Goal: Task Accomplishment & Management: Use online tool/utility

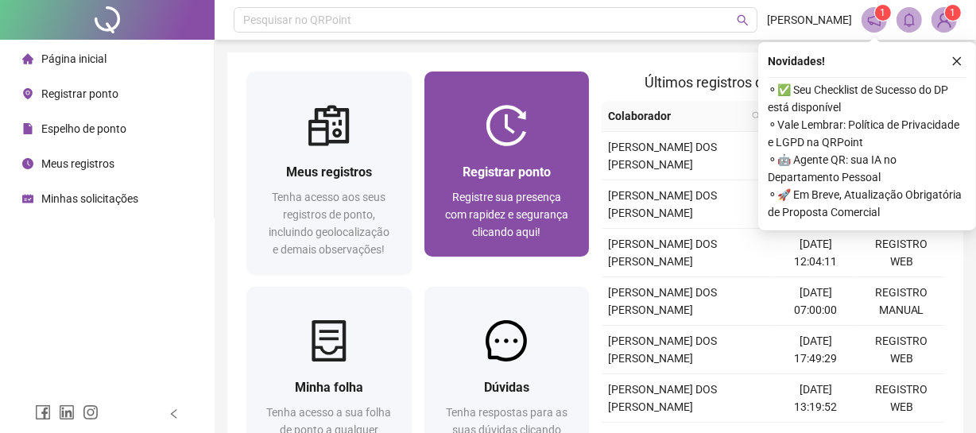
click at [500, 159] on div "Registrar ponto Registre sua presença com rapidez e segurança clicando aqui!" at bounding box center [507, 201] width 165 height 111
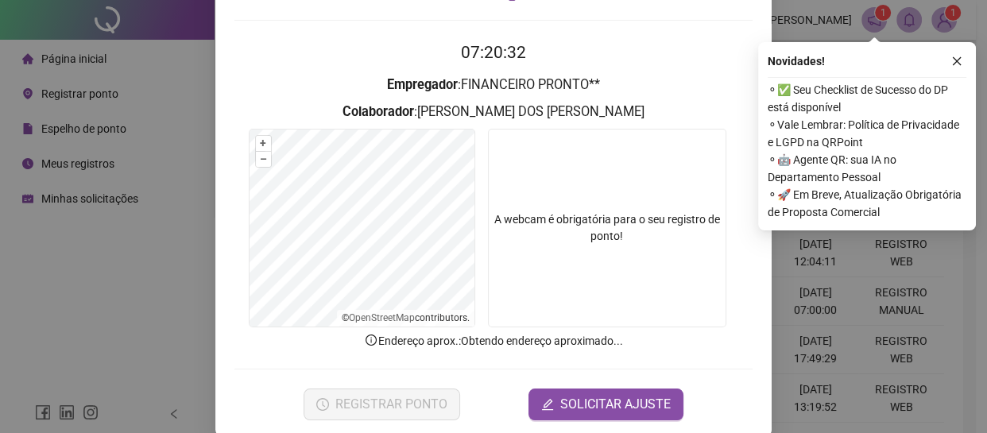
scroll to position [144, 0]
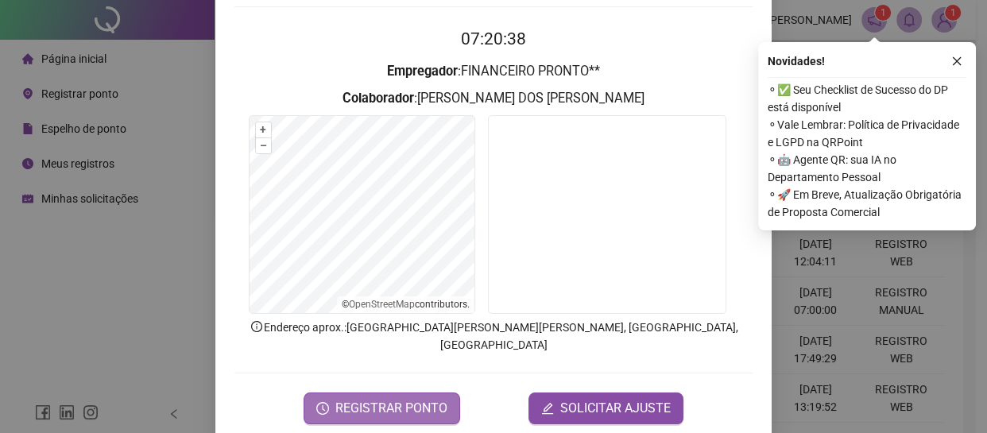
click at [392, 399] on span "REGISTRAR PONTO" at bounding box center [391, 408] width 112 height 19
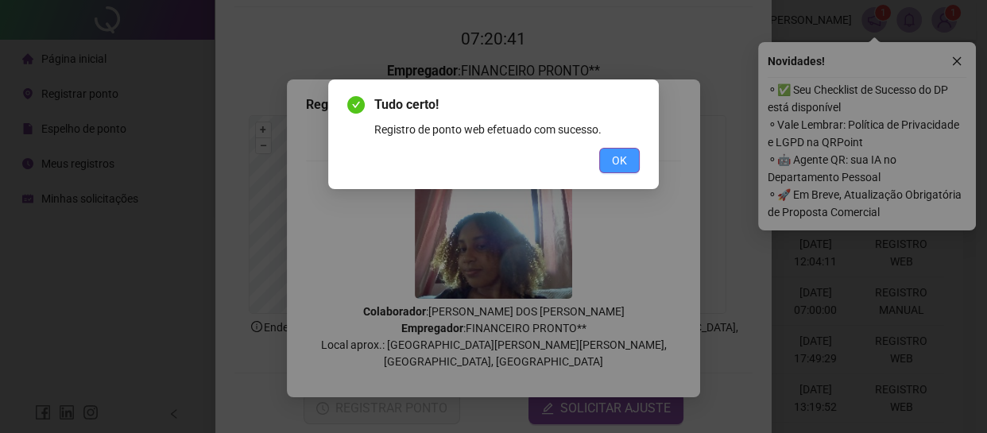
click at [634, 155] on button "OK" at bounding box center [619, 160] width 41 height 25
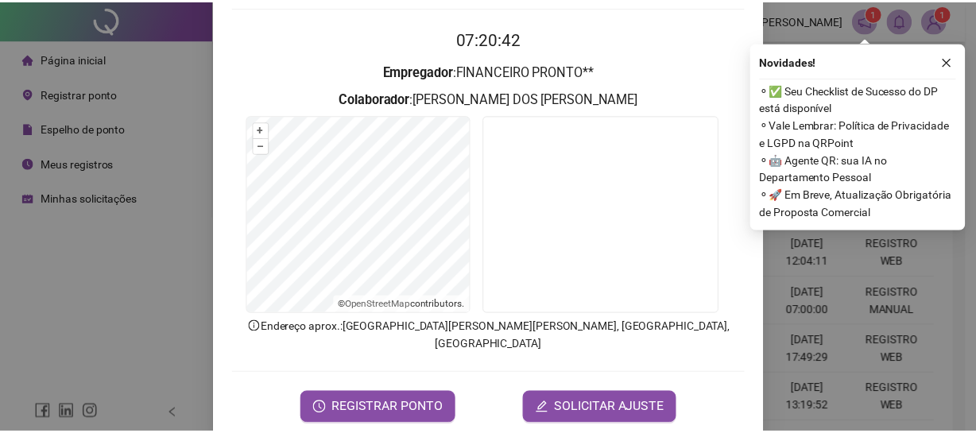
scroll to position [0, 0]
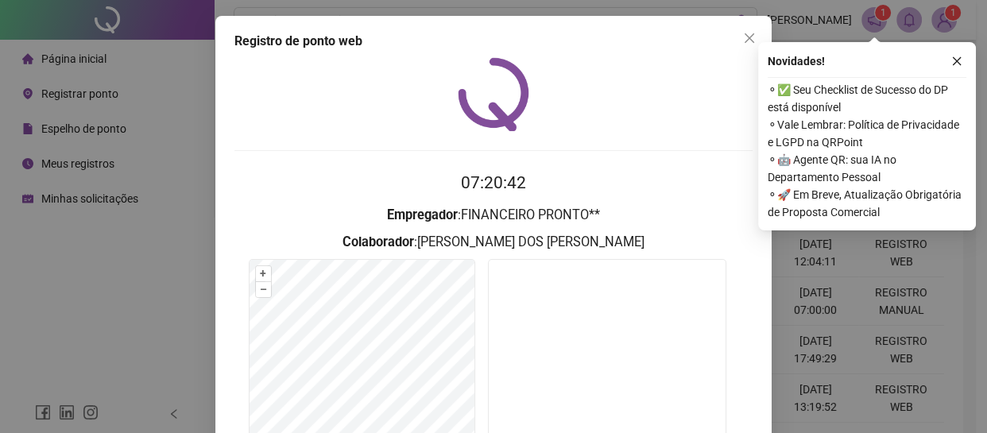
click at [745, 41] on icon "close" at bounding box center [749, 38] width 13 height 13
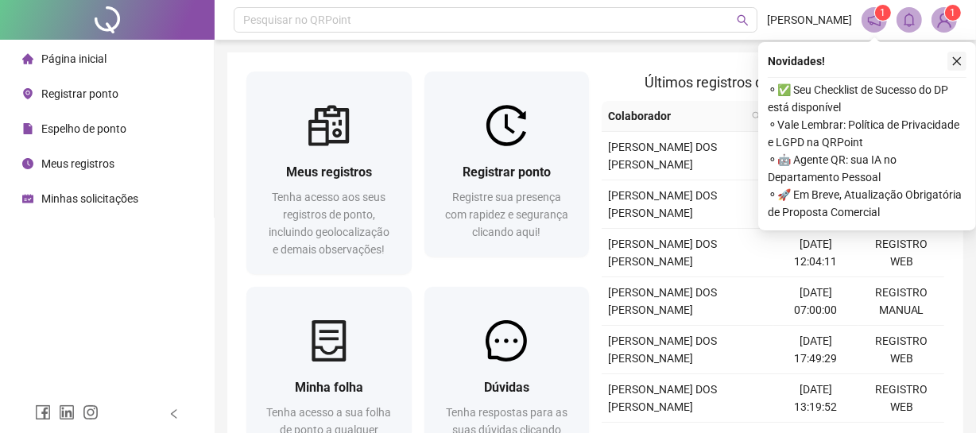
click at [960, 66] on icon "close" at bounding box center [957, 61] width 11 height 11
